Goal: Transaction & Acquisition: Purchase product/service

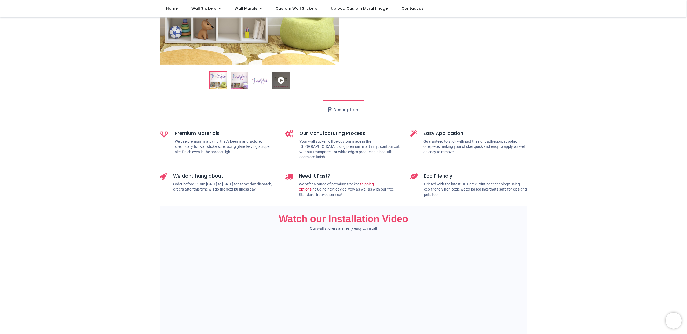
scroll to position [150, 0]
click at [337, 108] on link "Description" at bounding box center [344, 108] width 40 height 19
click at [330, 108] on span at bounding box center [331, 108] width 4 height 4
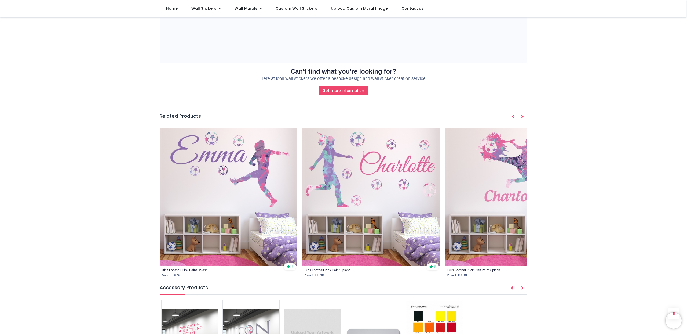
scroll to position [580, 0]
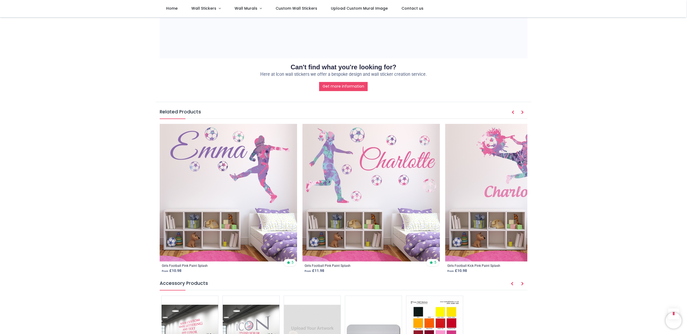
click at [492, 164] on img at bounding box center [513, 192] width 137 height 137
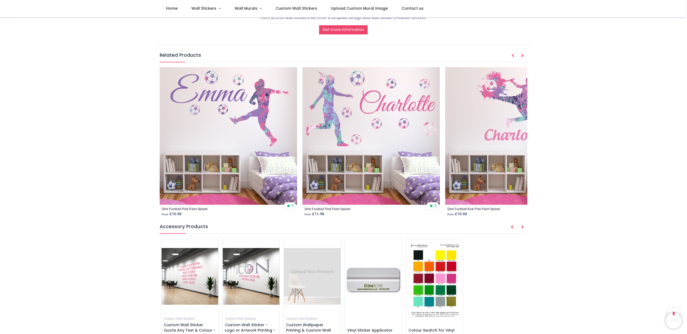
scroll to position [638, 0]
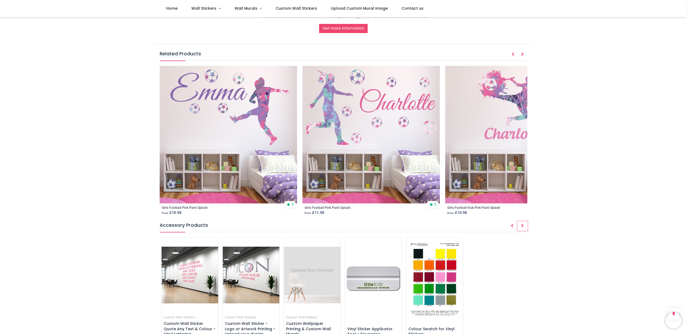
click at [523, 224] on icon "Next" at bounding box center [522, 226] width 3 height 4
click at [521, 224] on icon "Next" at bounding box center [522, 226] width 3 height 4
click at [511, 224] on icon "Prev" at bounding box center [512, 226] width 3 height 4
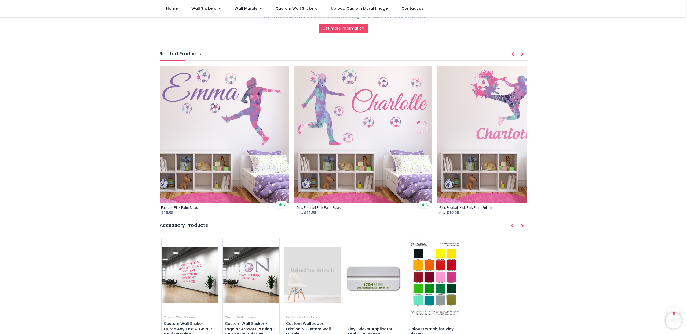
click at [497, 149] on img at bounding box center [505, 134] width 137 height 137
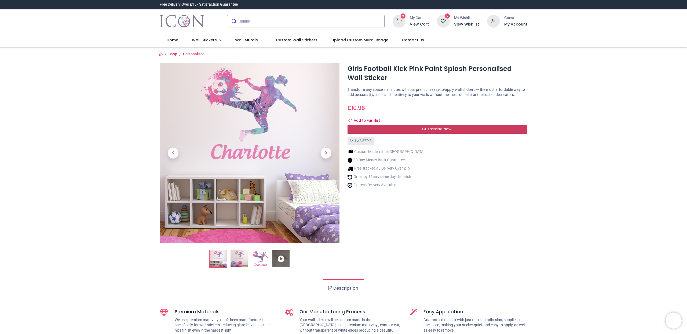
click at [412, 134] on div "Customise Now!" at bounding box center [438, 129] width 180 height 9
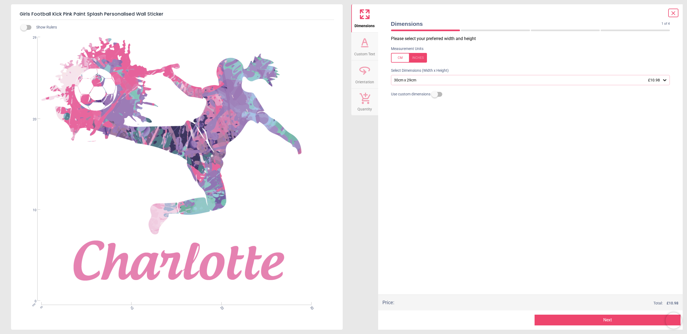
click at [416, 82] on div "30cm x 29cm £10.98" at bounding box center [528, 80] width 269 height 5
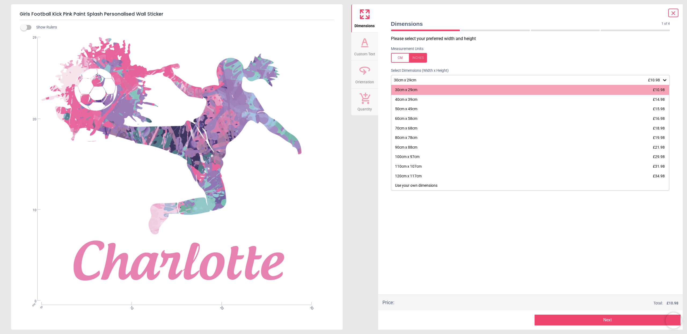
click at [409, 77] on div "30cm x 29cm £10.98" at bounding box center [530, 80] width 279 height 10
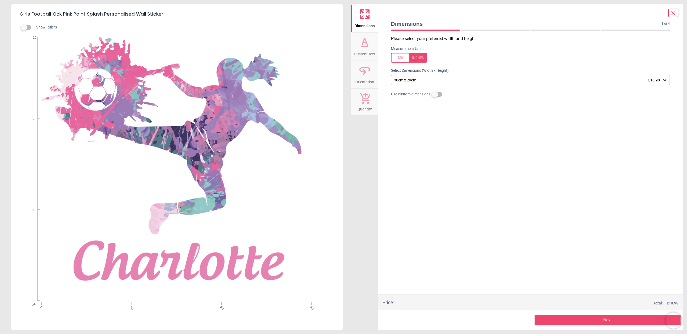
click at [619, 319] on button "Next" at bounding box center [608, 319] width 146 height 11
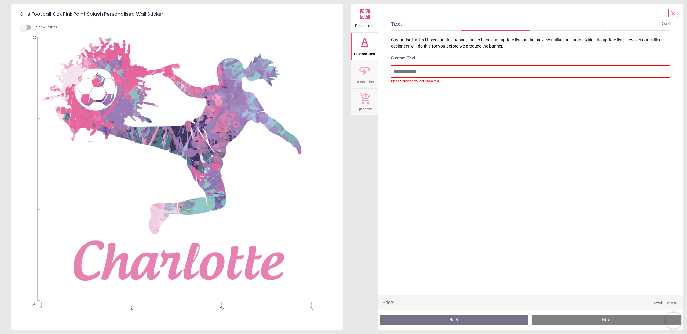
click at [404, 73] on input "text" at bounding box center [530, 71] width 279 height 12
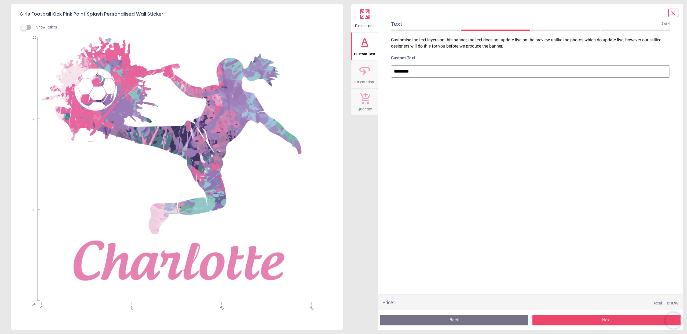
type input "*********"
click at [577, 315] on button "Next" at bounding box center [607, 319] width 148 height 11
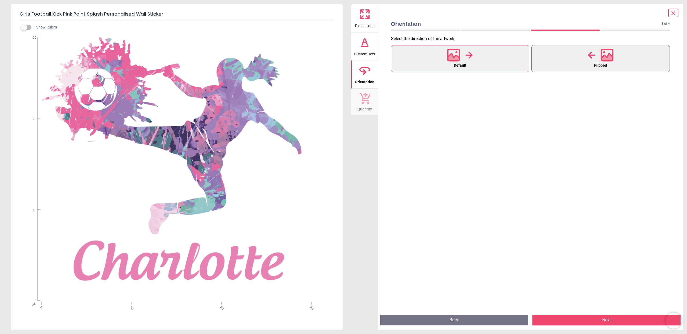
click at [615, 62] on button "Flipped" at bounding box center [601, 58] width 139 height 27
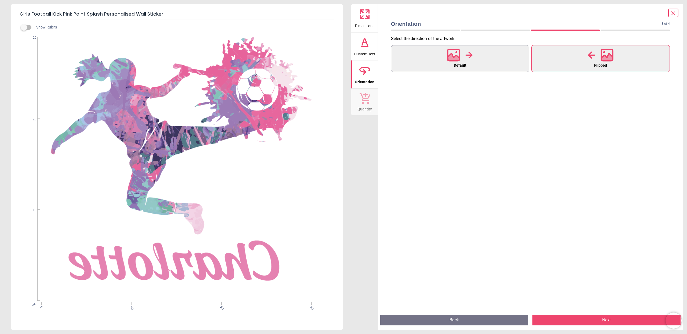
click at [458, 59] on icon at bounding box center [454, 57] width 12 height 9
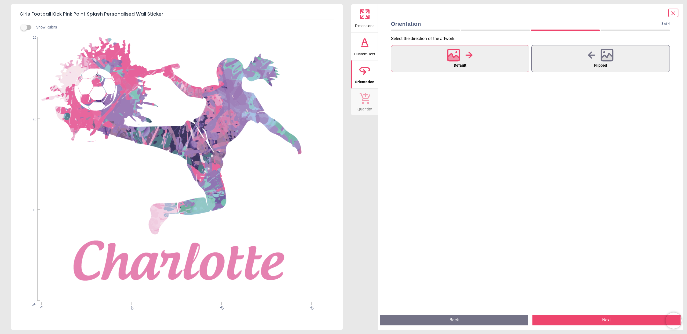
click at [680, 312] on div "Preview Back Next Next" at bounding box center [530, 319] width 305 height 19
